Goal: Transaction & Acquisition: Download file/media

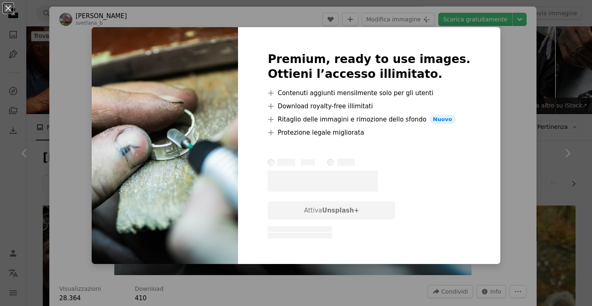
scroll to position [648, 0]
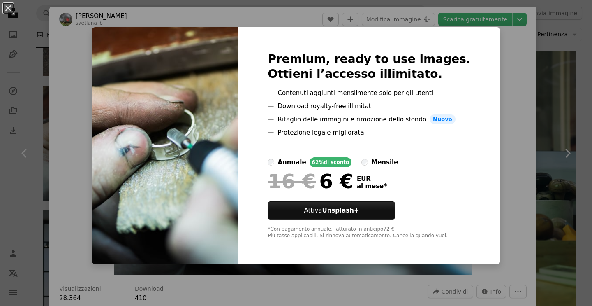
click at [502, 210] on div "An X shape Premium, ready to use images. Ottieni l’accesso illimitato. A plus s…" at bounding box center [296, 153] width 592 height 306
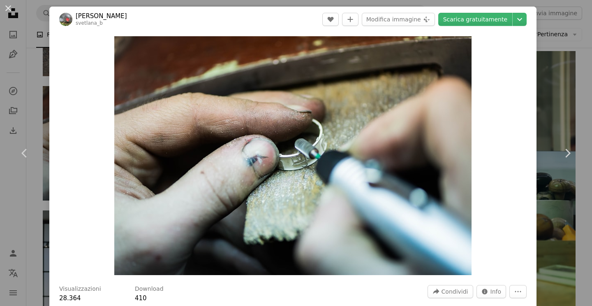
click at [504, 26] on header "[PERSON_NAME] [PERSON_NAME] A heart A plus sign Modifica immagine Plus sign for…" at bounding box center [293, 20] width 488 height 26
click at [501, 14] on link "Scarica gratuitamente" at bounding box center [476, 19] width 74 height 13
